Goal: Information Seeking & Learning: Learn about a topic

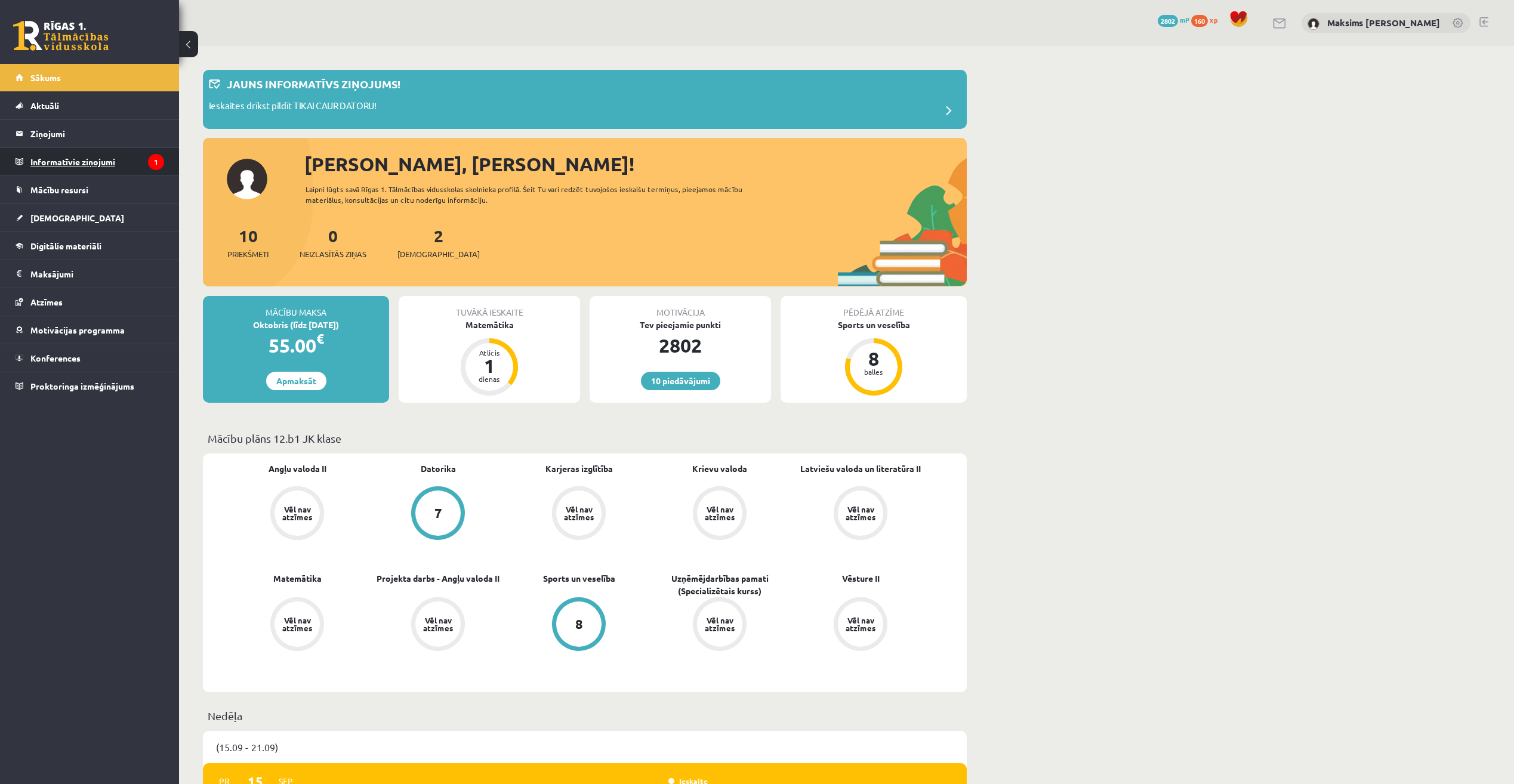
click at [79, 166] on legend "Informatīvie ziņojumi 1" at bounding box center [98, 162] width 133 height 28
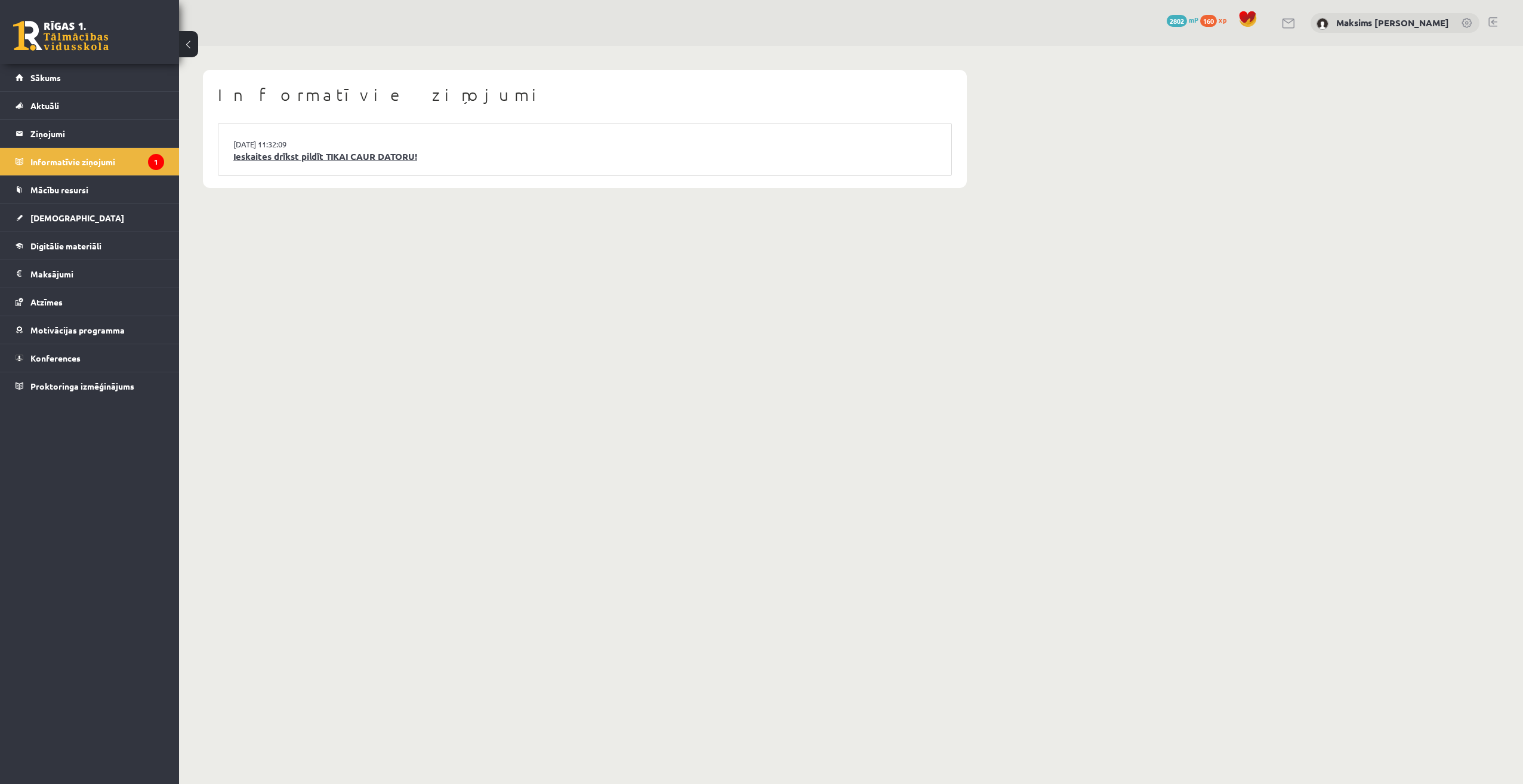
click at [387, 155] on link "Ieskaites drīkst pildīt TIKAI CAUR DATORU!" at bounding box center [584, 156] width 703 height 14
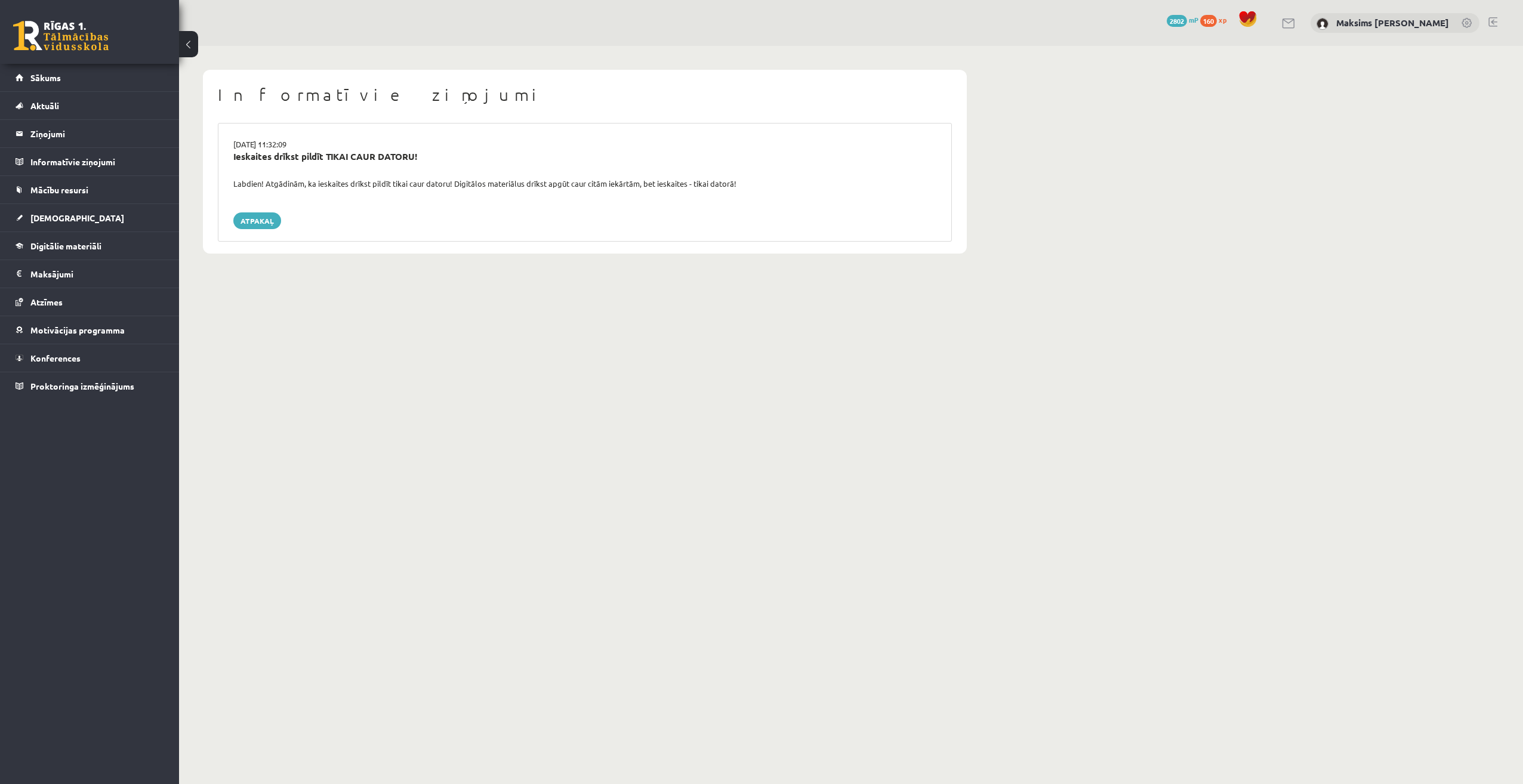
drag, startPoint x: 233, startPoint y: 178, endPoint x: 764, endPoint y: 187, distance: 531.1
click at [764, 187] on div "Labdien! Atgādinām, ka ieskaites drīkst pildīt tikai caur datoru! Digitālos mat…" at bounding box center [584, 184] width 721 height 12
drag, startPoint x: 764, startPoint y: 187, endPoint x: 696, endPoint y: 185, distance: 68.0
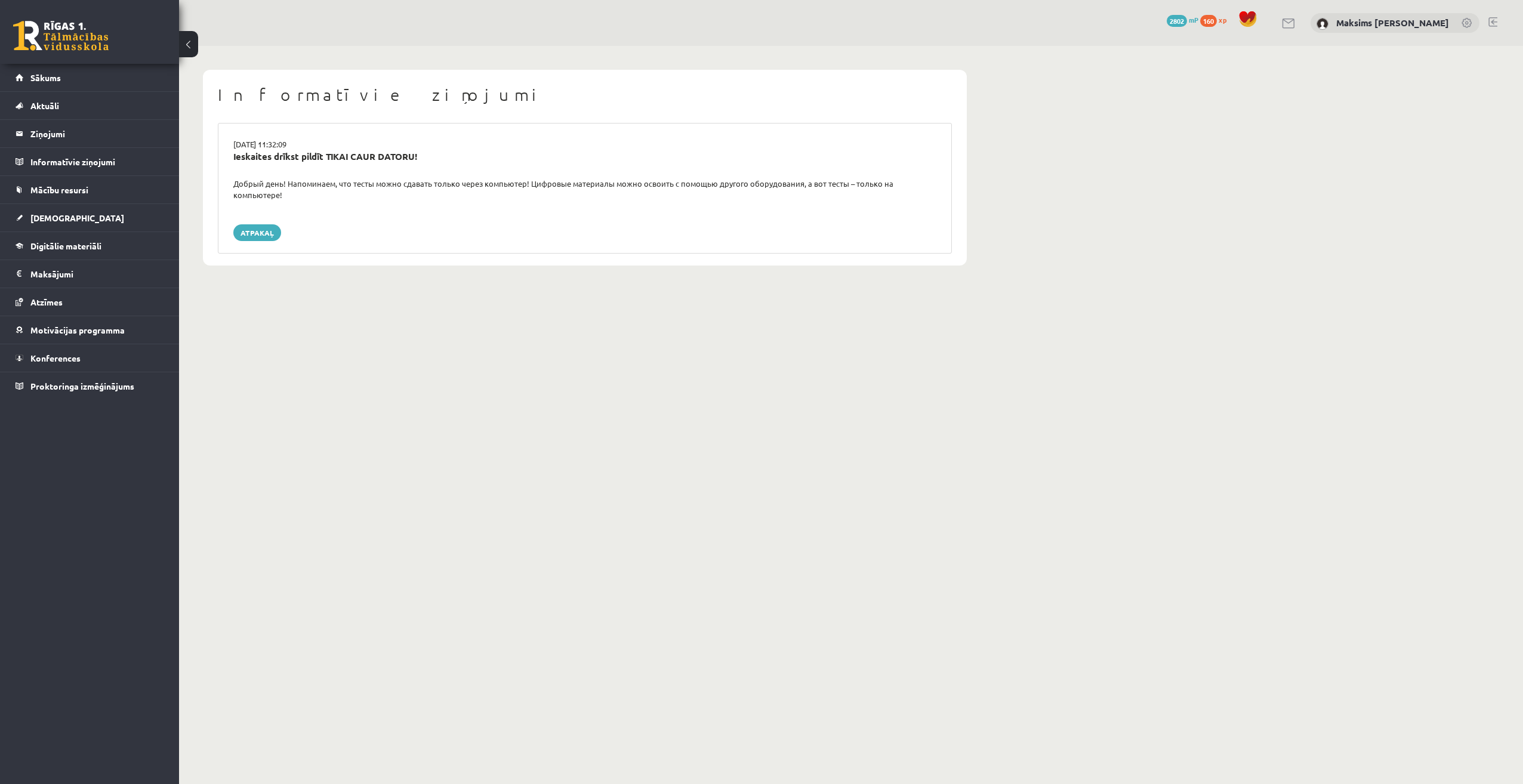
click at [337, 224] on div "Atpakaļ" at bounding box center [584, 232] width 703 height 17
click at [266, 224] on link "Atpakaļ" at bounding box center [257, 232] width 48 height 17
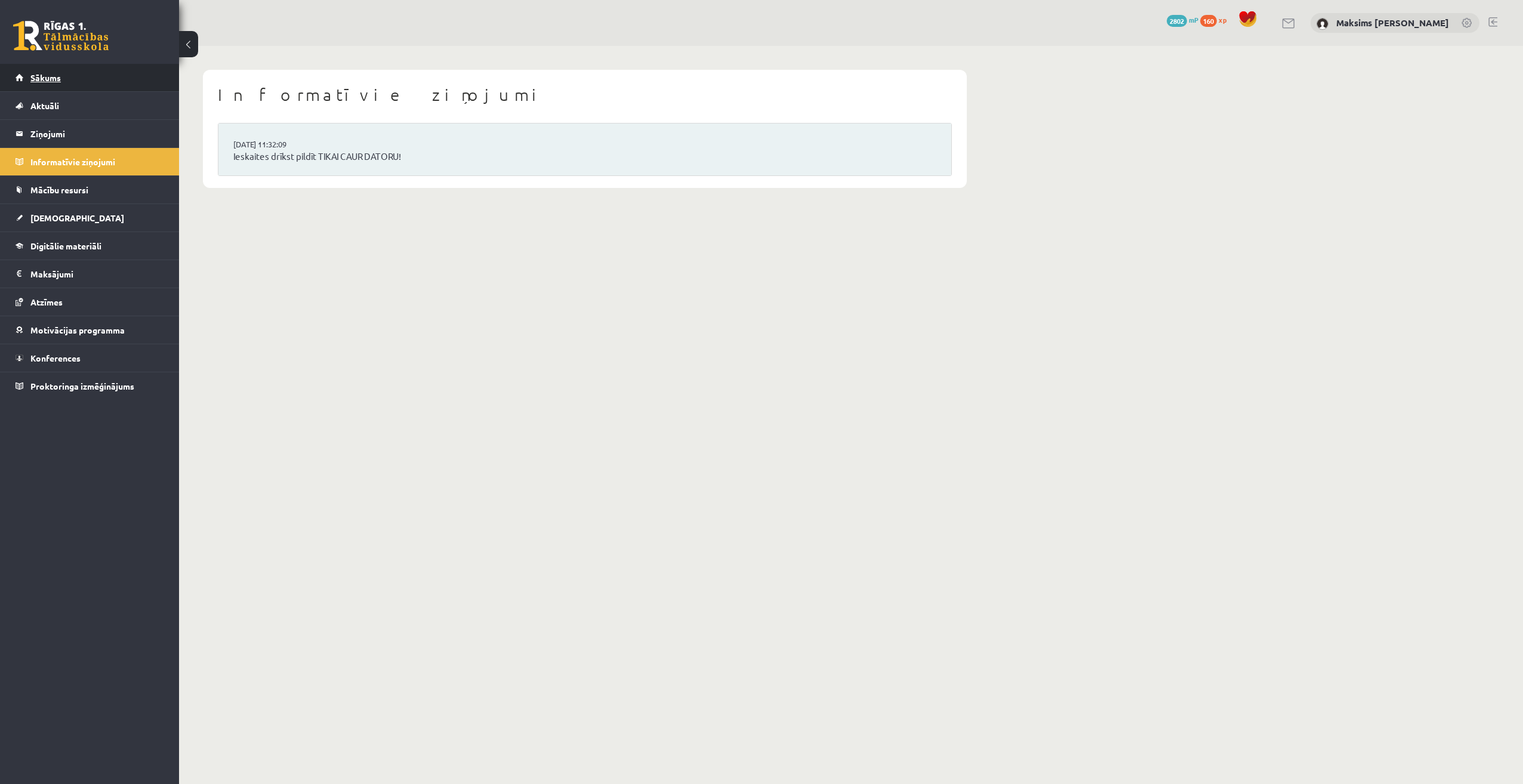
click at [52, 88] on link "Sākums" at bounding box center [90, 78] width 148 height 28
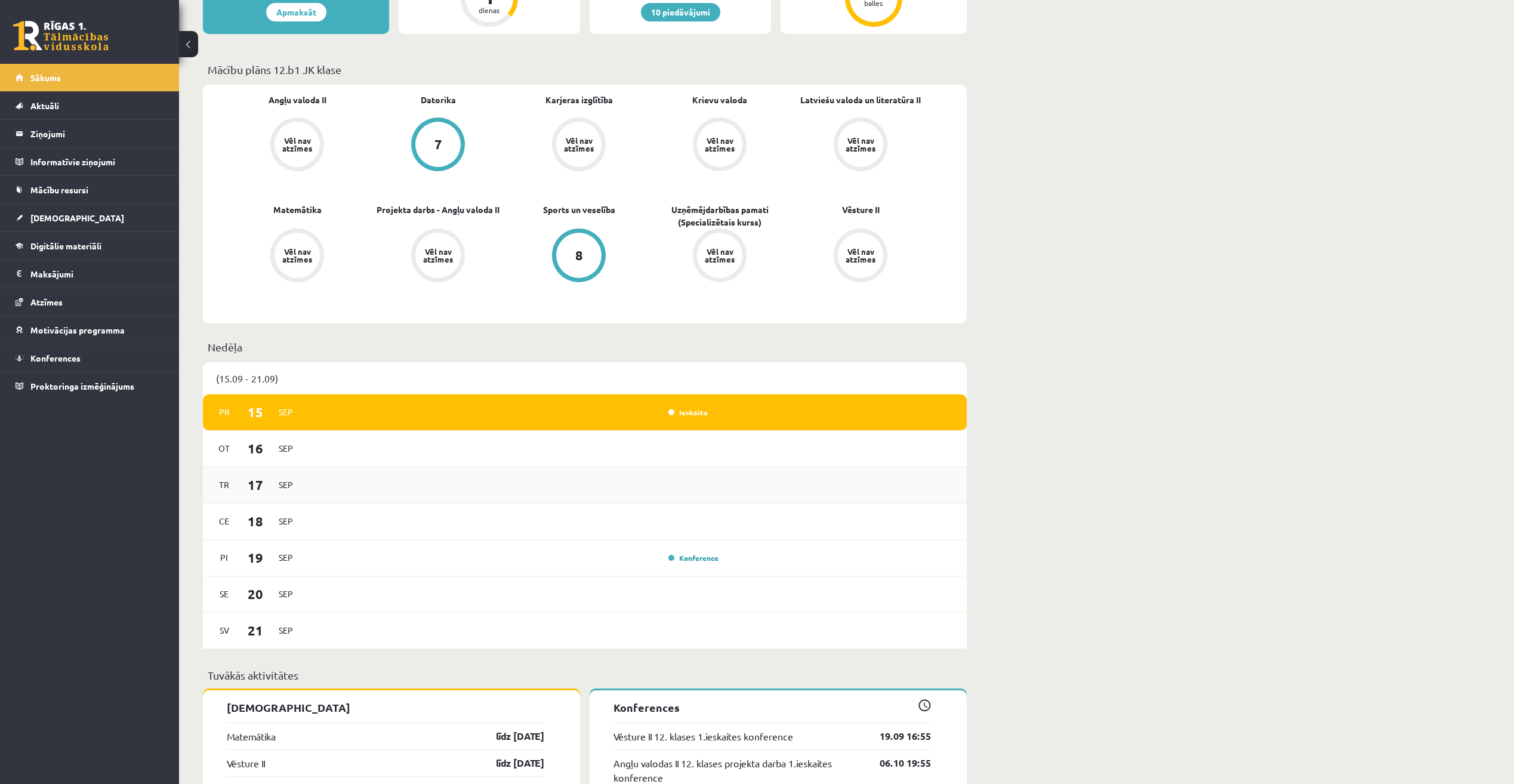
scroll to position [298, 0]
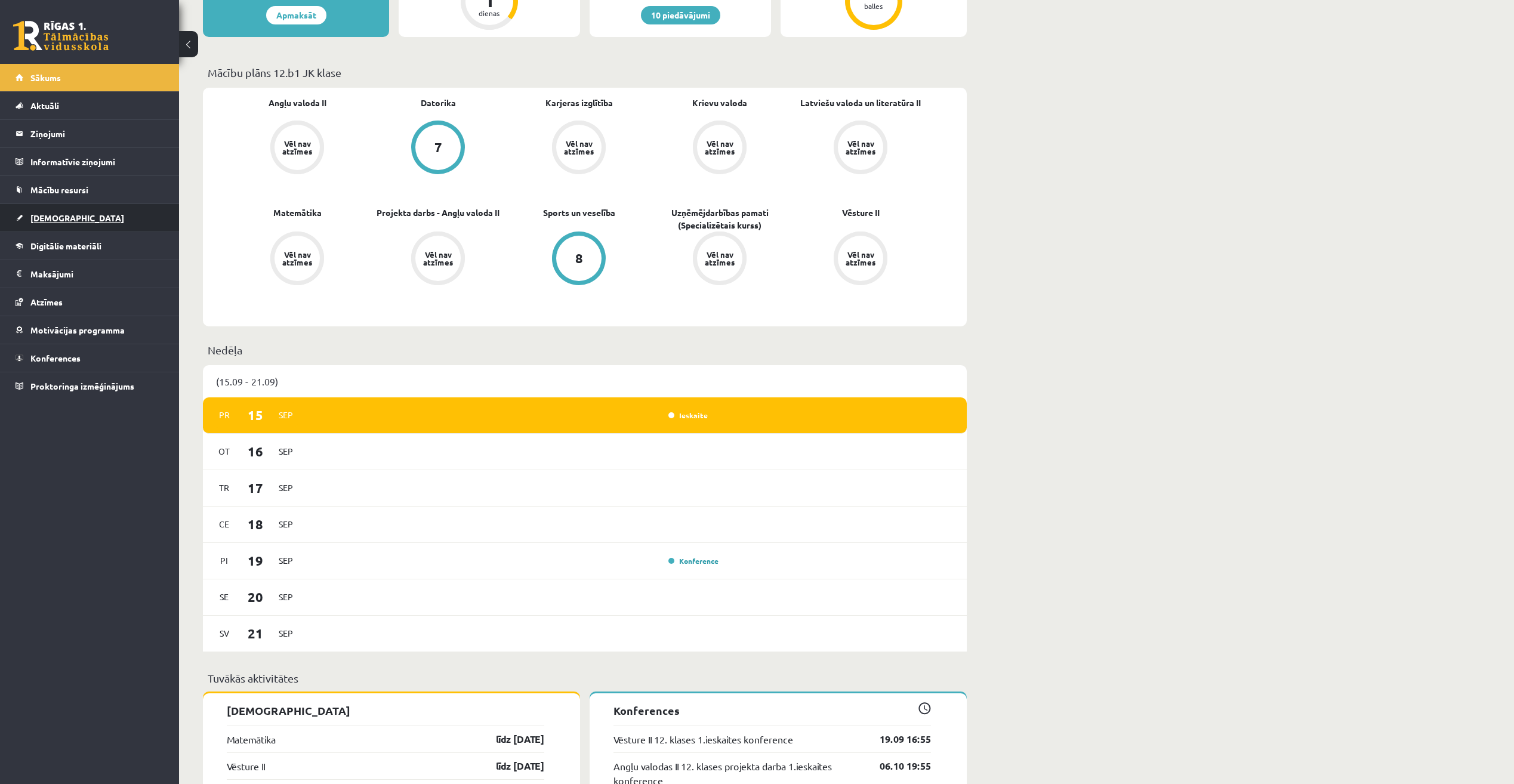
click at [49, 216] on span "[DEMOGRAPHIC_DATA]" at bounding box center [78, 217] width 94 height 11
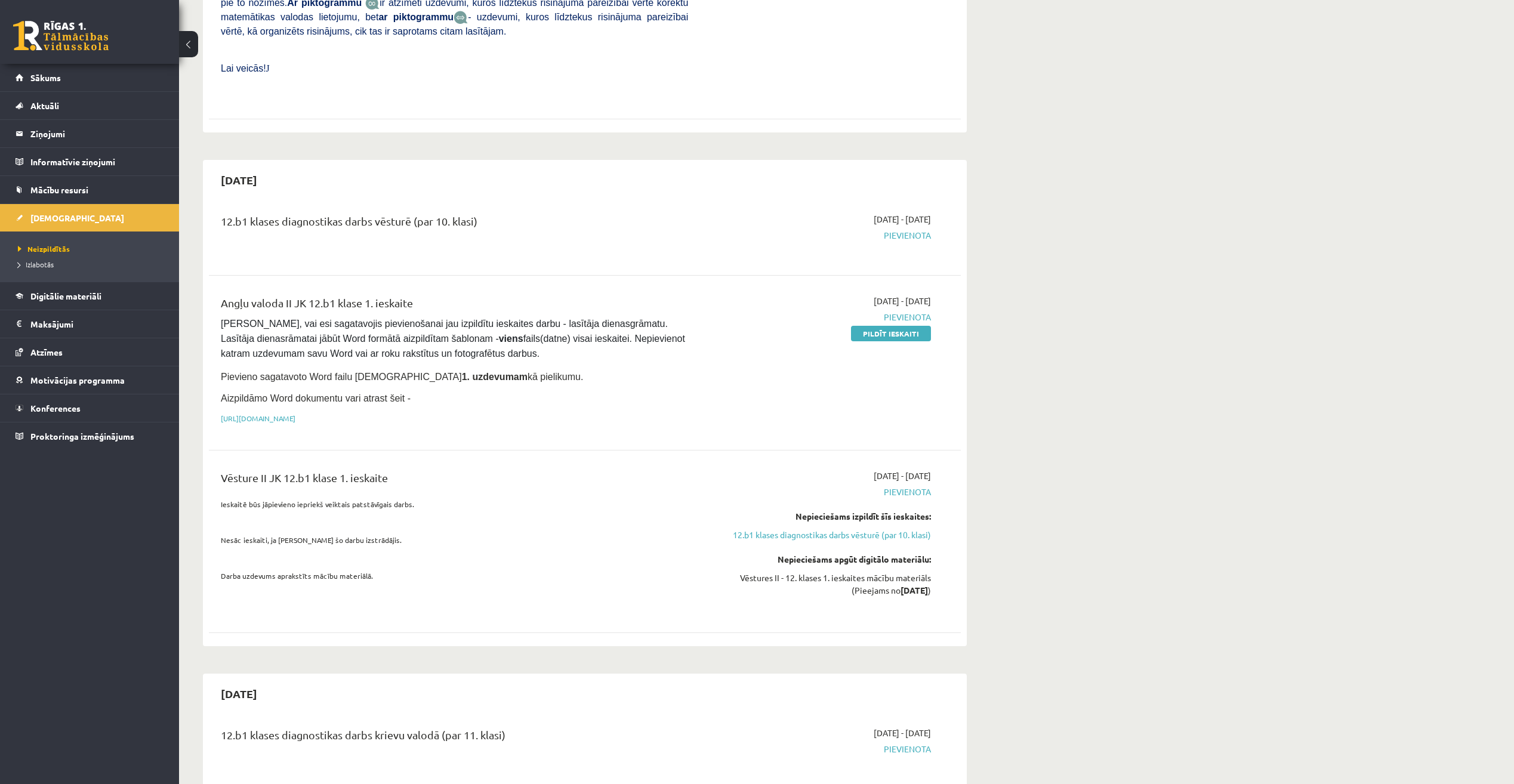
scroll to position [478, 0]
click at [57, 85] on link "Sākums" at bounding box center [90, 78] width 148 height 28
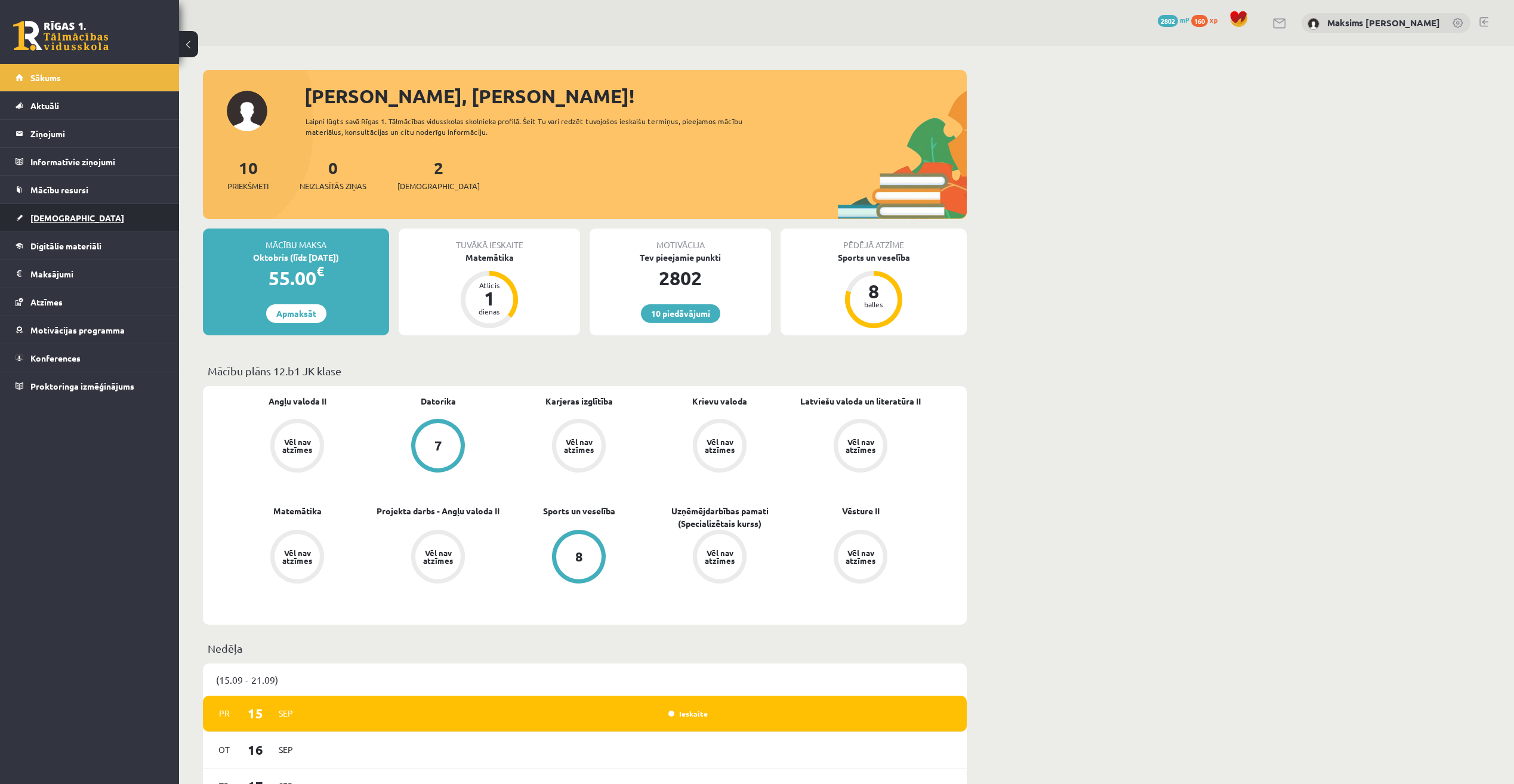
click at [51, 217] on span "[DEMOGRAPHIC_DATA]" at bounding box center [78, 217] width 94 height 11
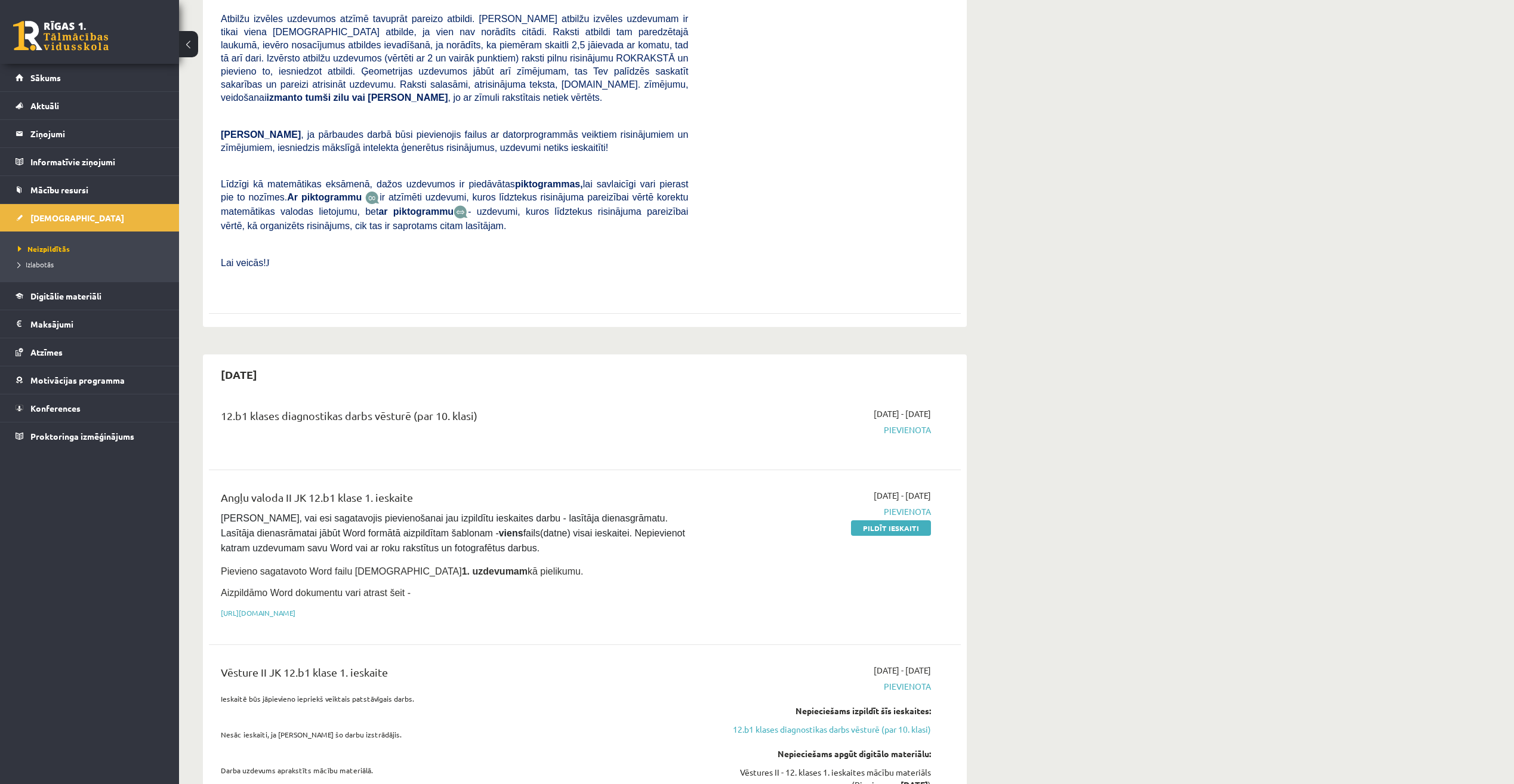
scroll to position [119, 0]
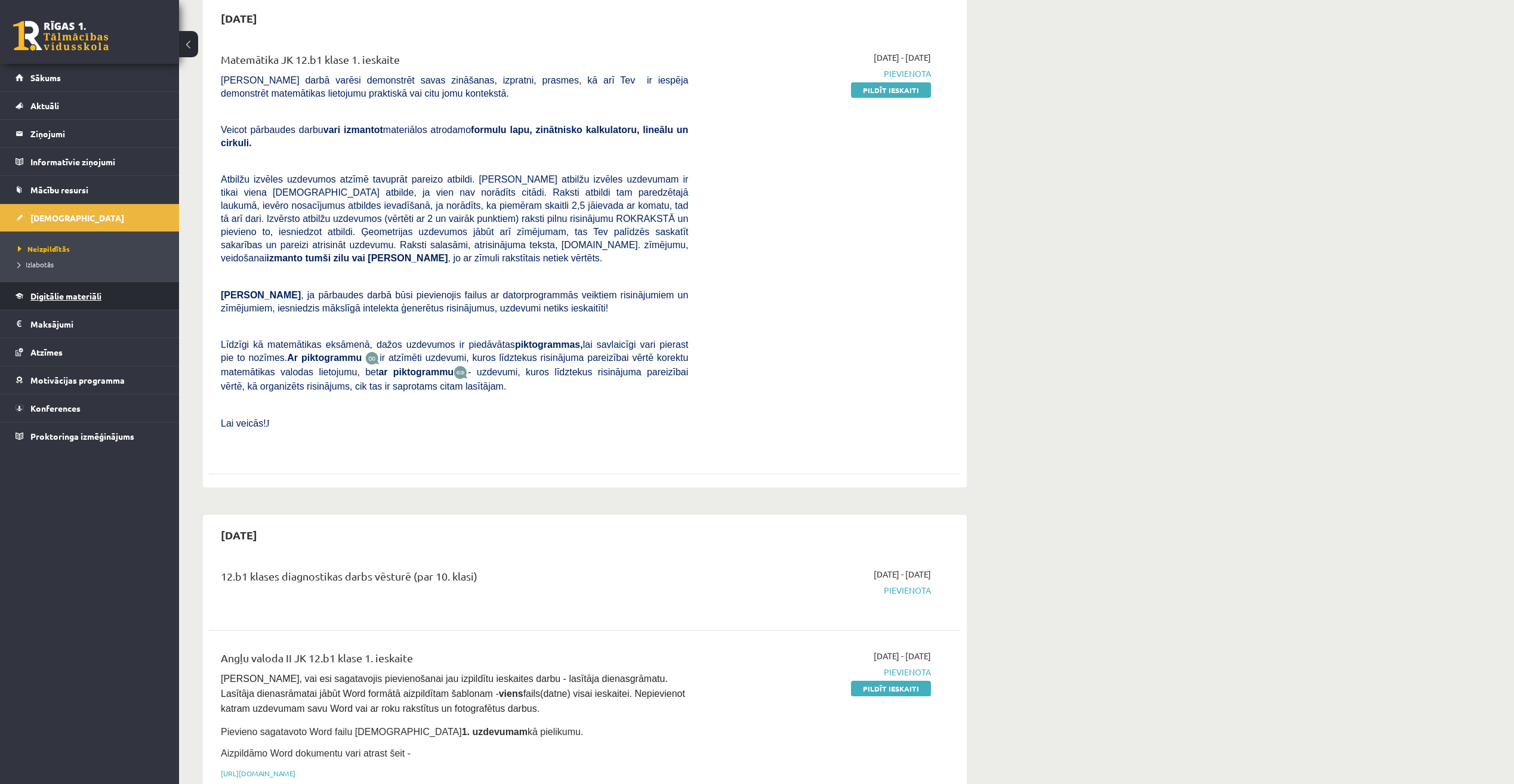
click at [67, 299] on span "Digitālie materiāli" at bounding box center [66, 295] width 71 height 11
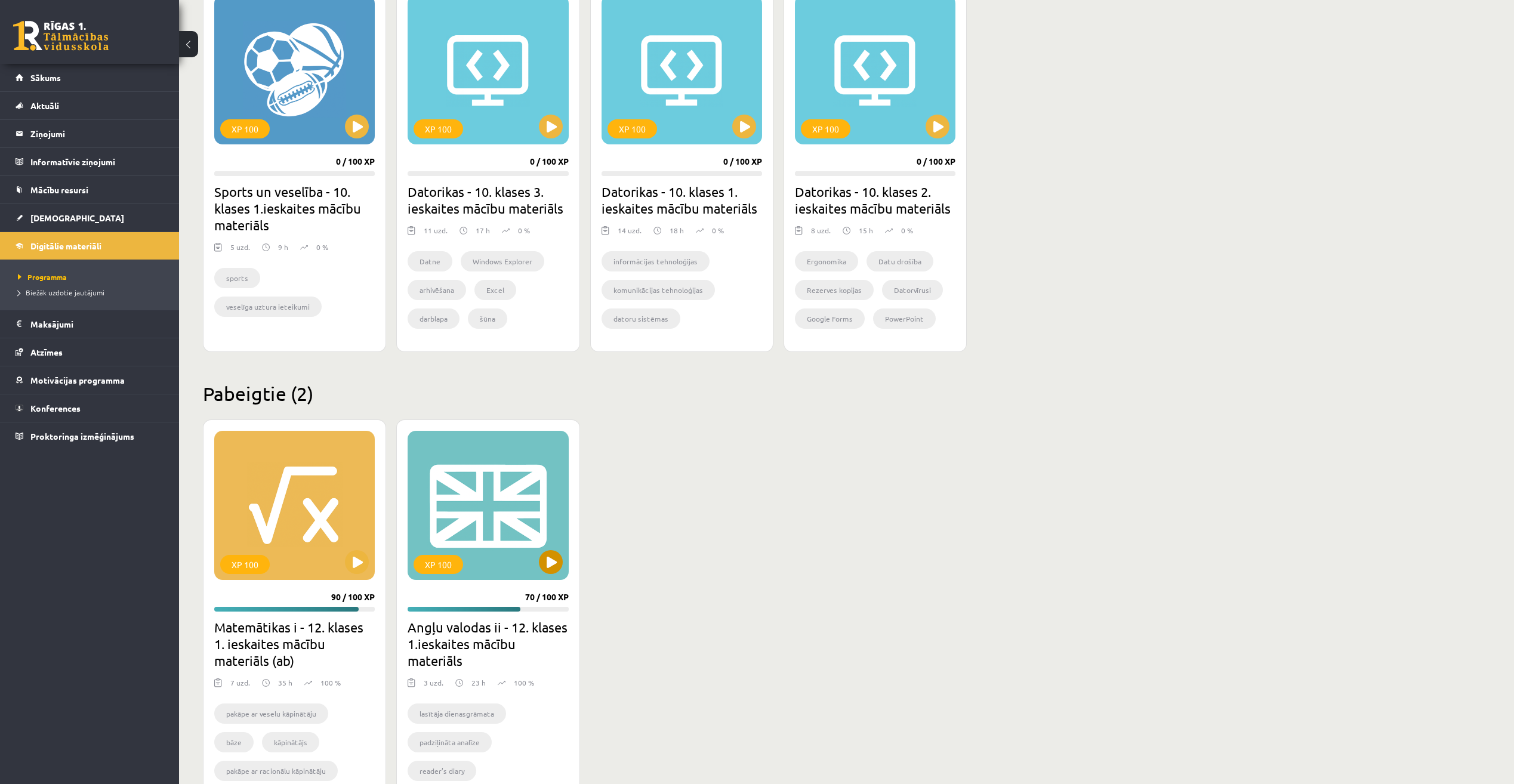
scroll to position [778, 0]
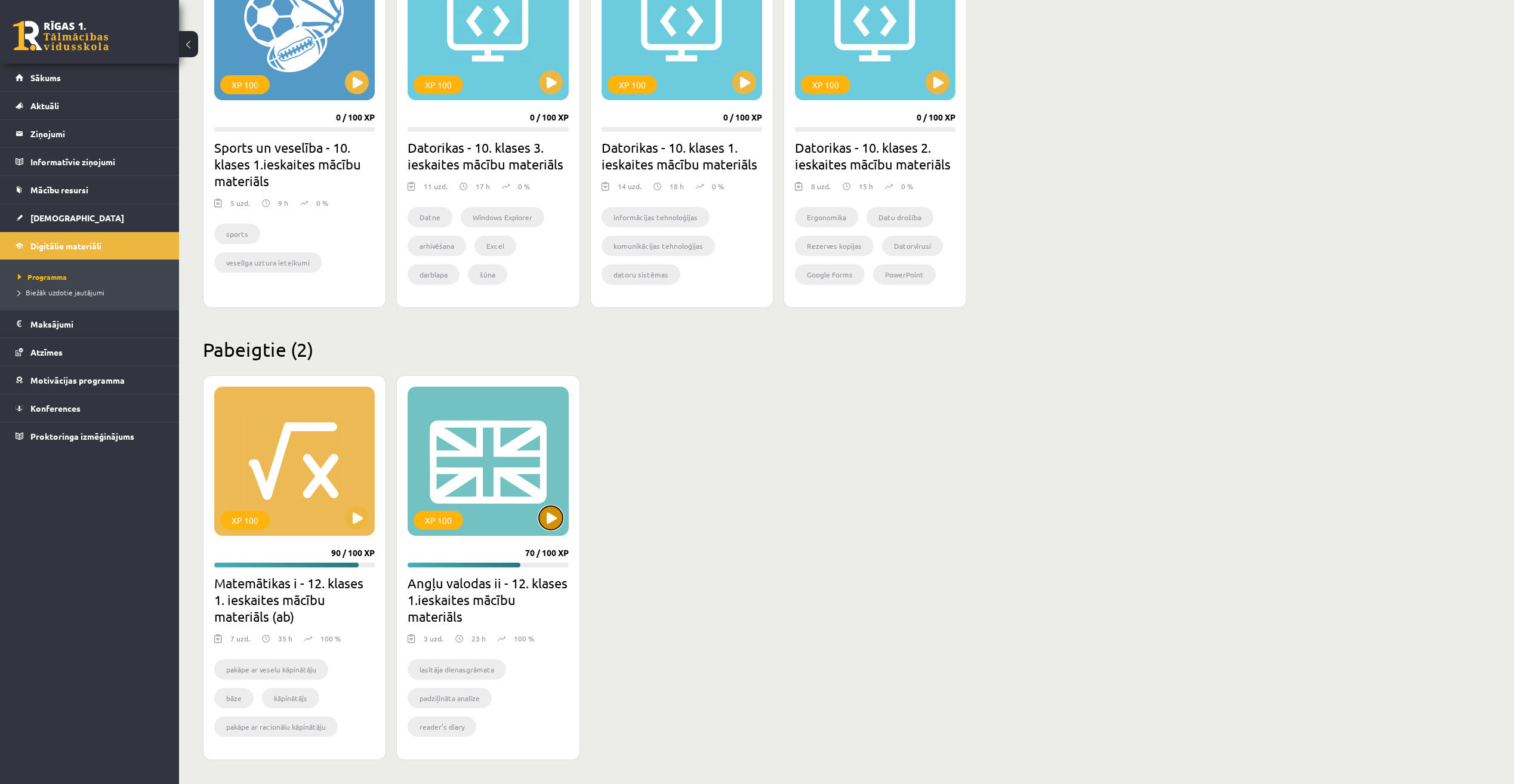
click at [548, 522] on button at bounding box center [550, 517] width 24 height 24
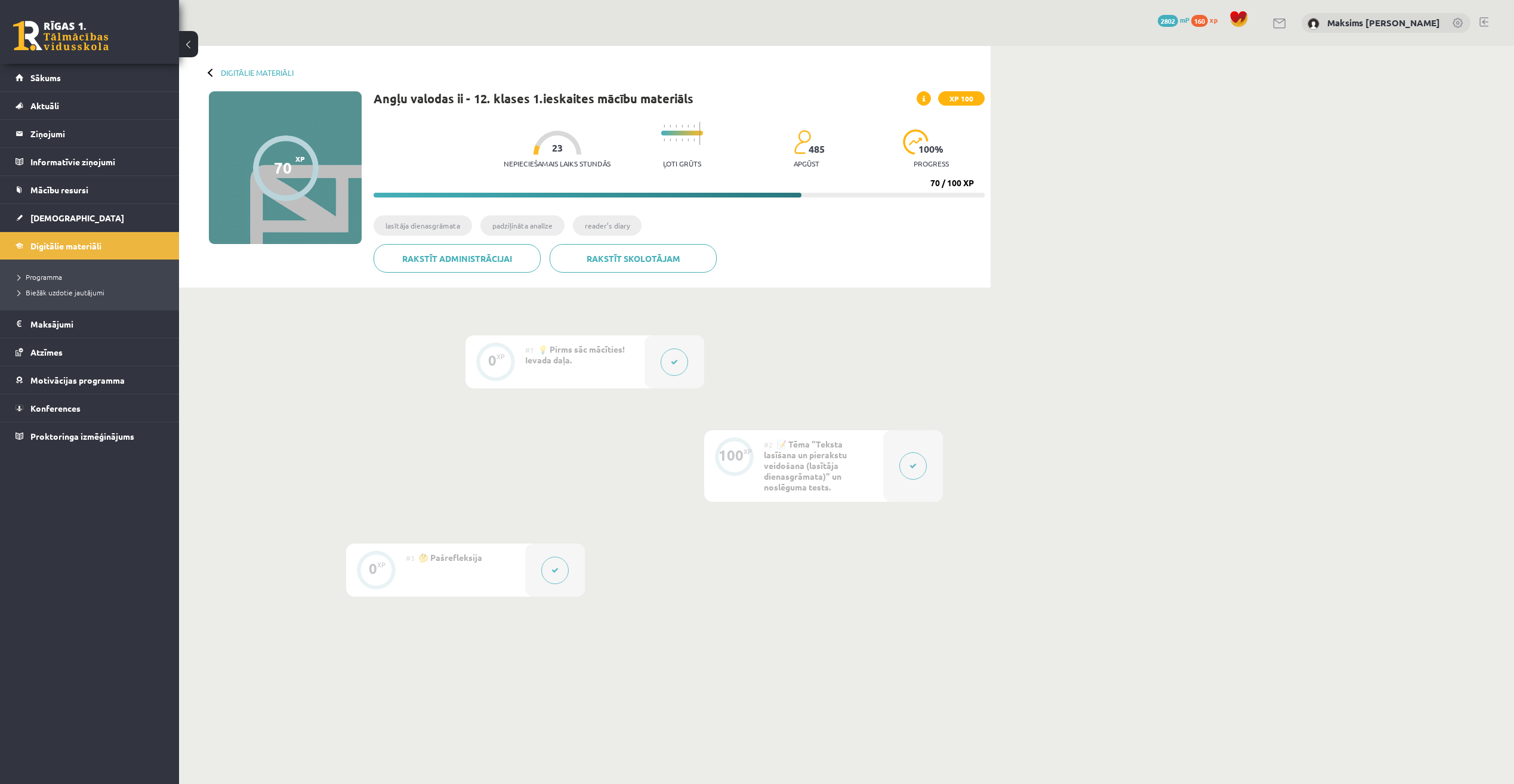
click at [909, 465] on button at bounding box center [914, 466] width 28 height 28
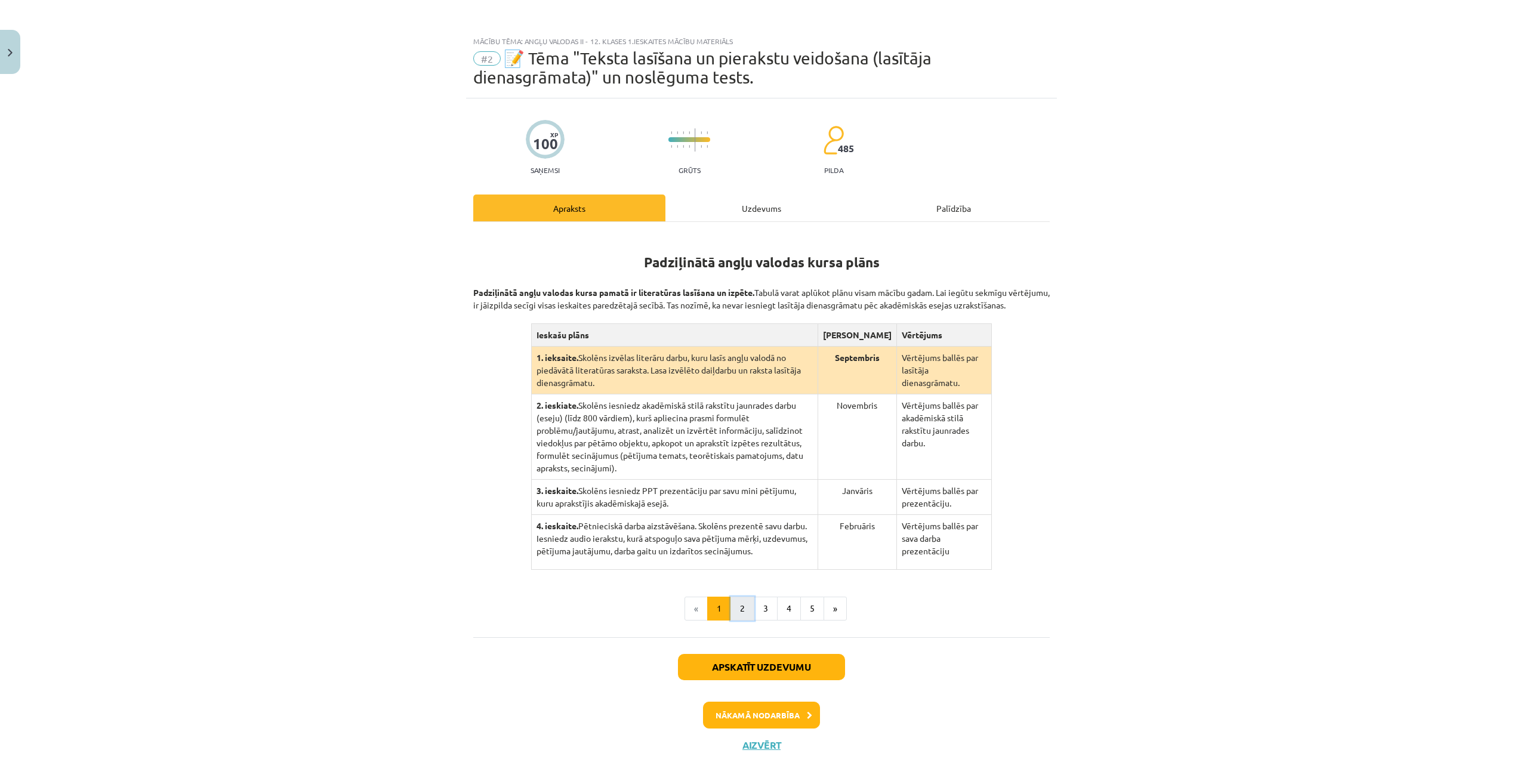
click at [746, 597] on button "2" at bounding box center [743, 609] width 24 height 24
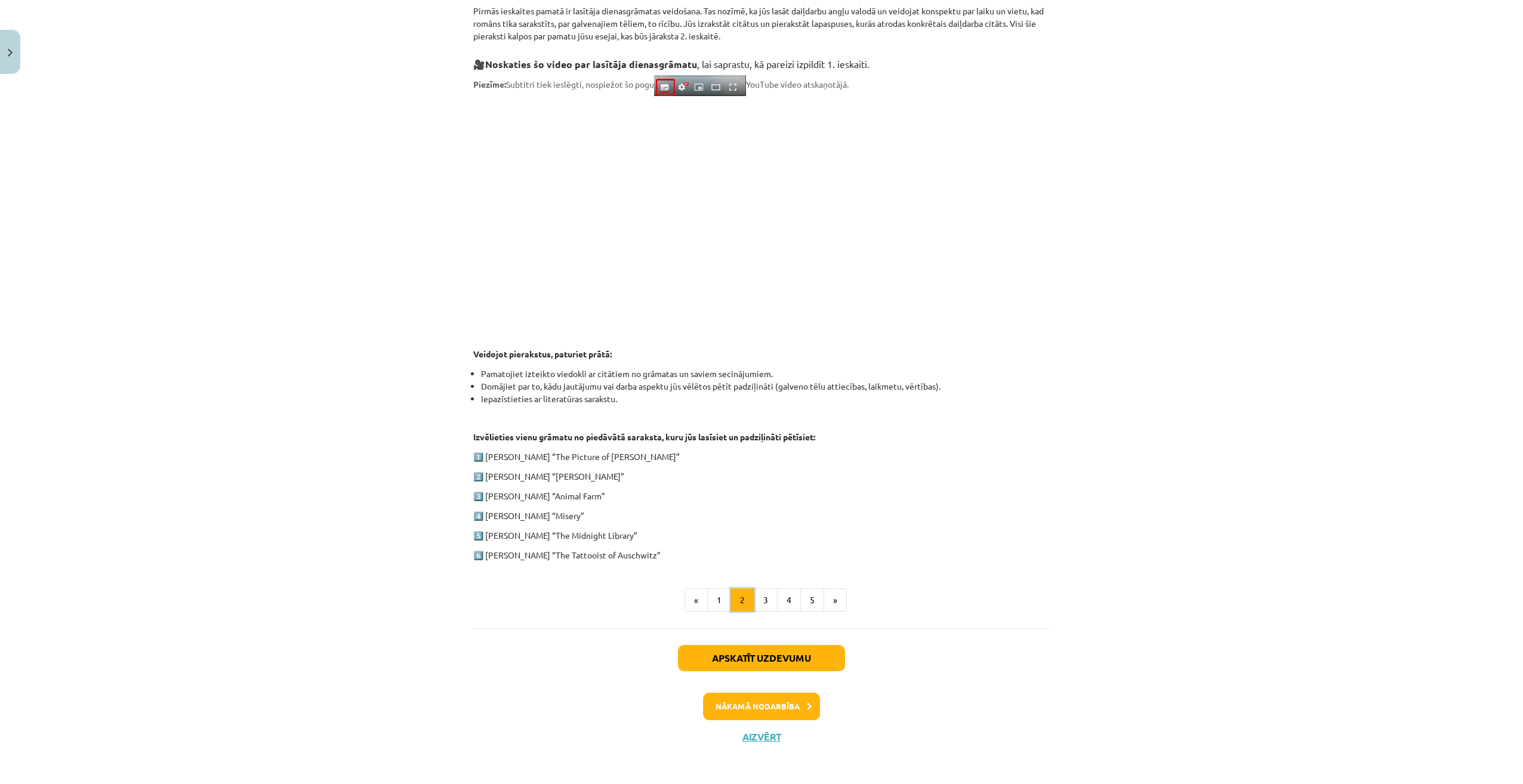
scroll to position [284, 0]
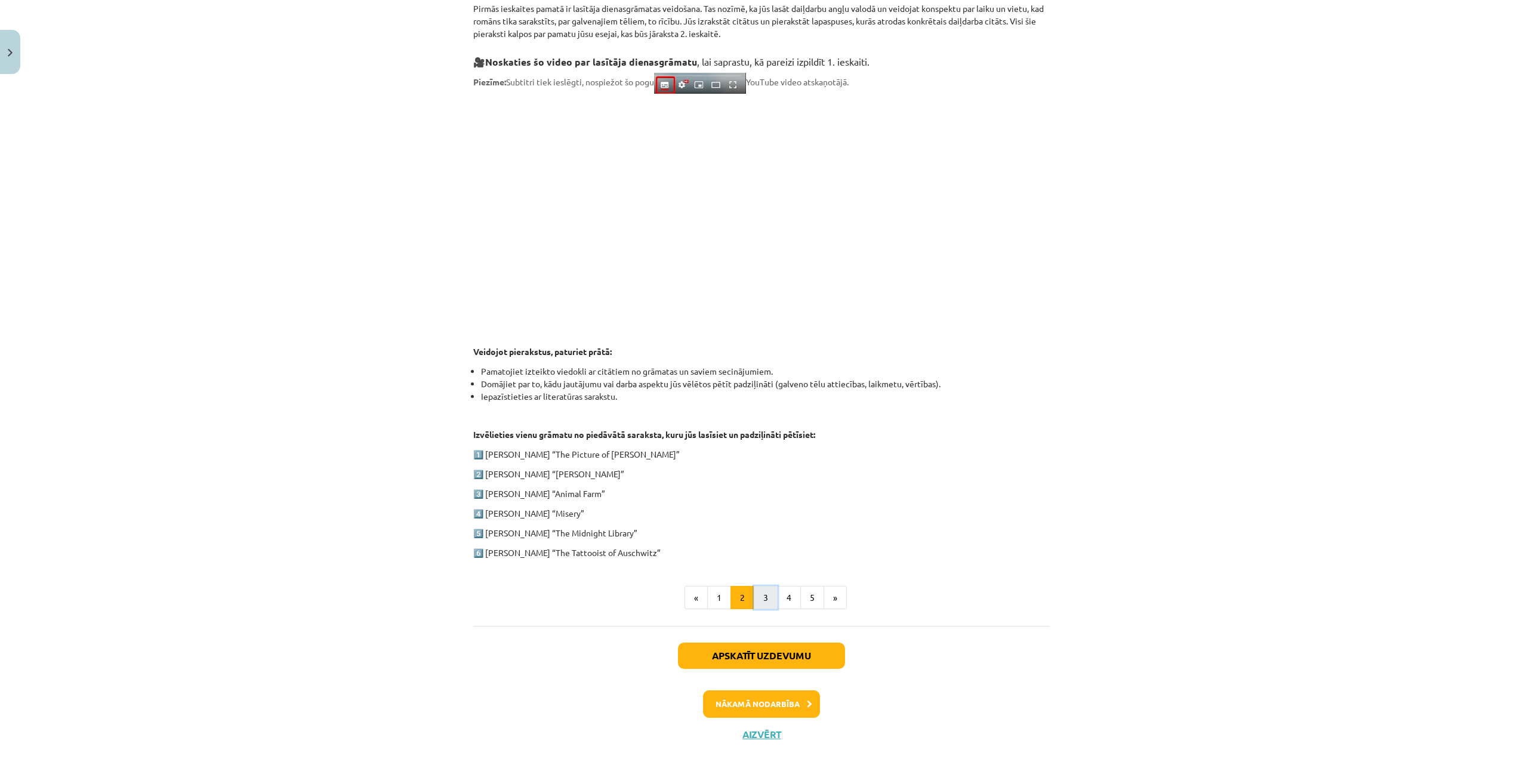
click at [764, 600] on button "3" at bounding box center [765, 598] width 24 height 24
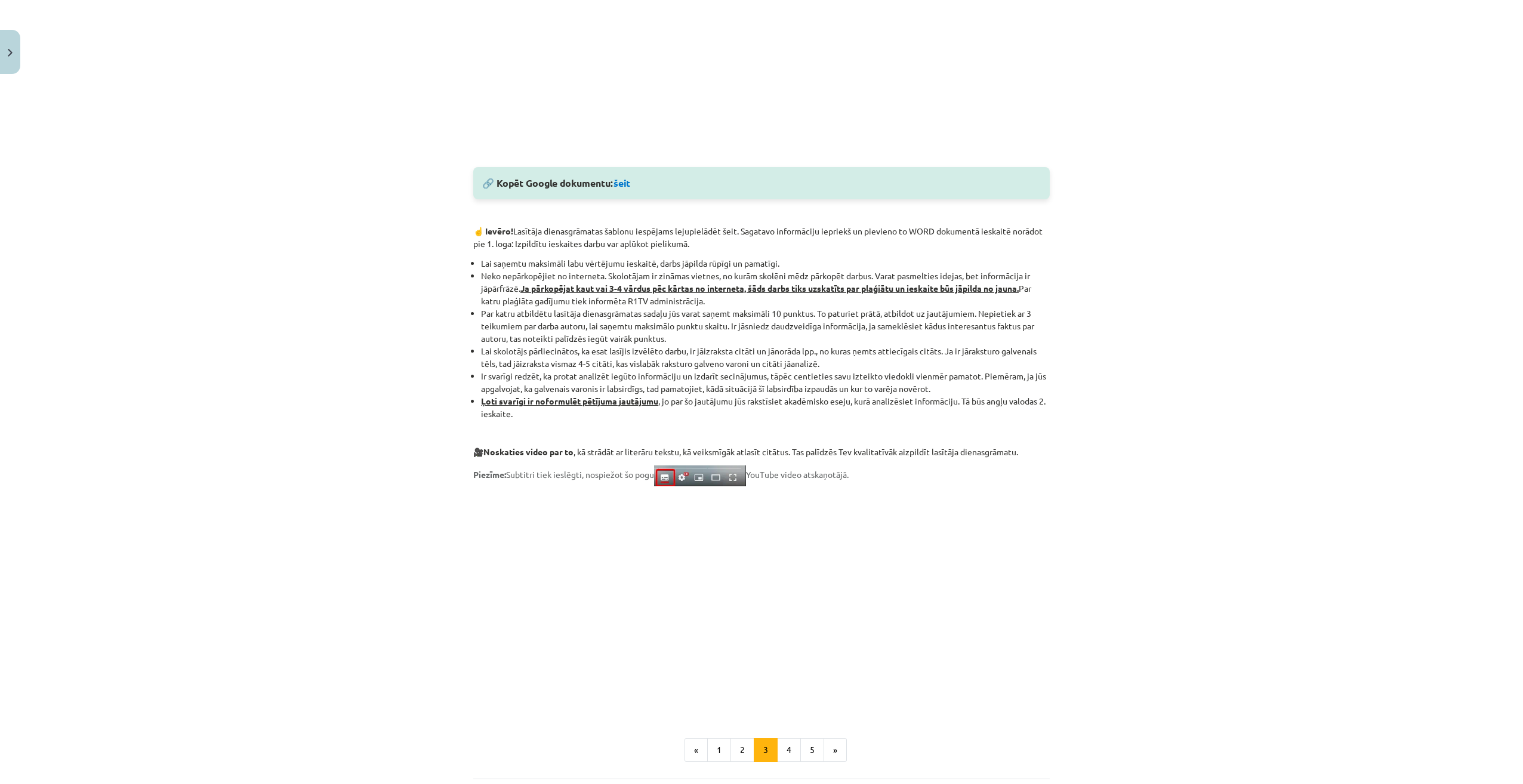
scroll to position [531, 0]
